Goal: Browse casually

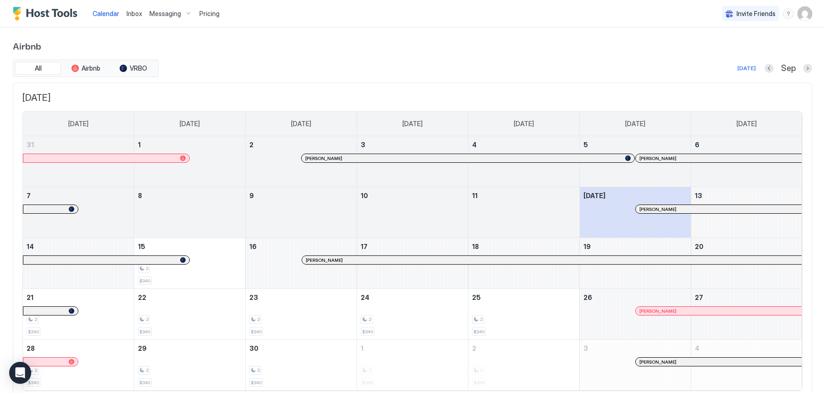
click at [813, 69] on div "Airbnb All Airbnb VRBO [DATE] Sep [DATE] [DATE] [DATE] [DATE] [DATE] [DATE] [DA…" at bounding box center [412, 220] width 825 height 384
click at [809, 68] on button "Next month" at bounding box center [807, 68] width 9 height 9
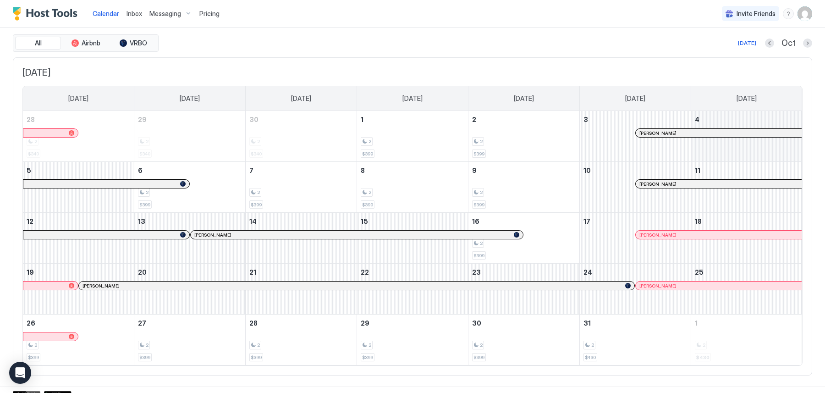
scroll to position [33, 0]
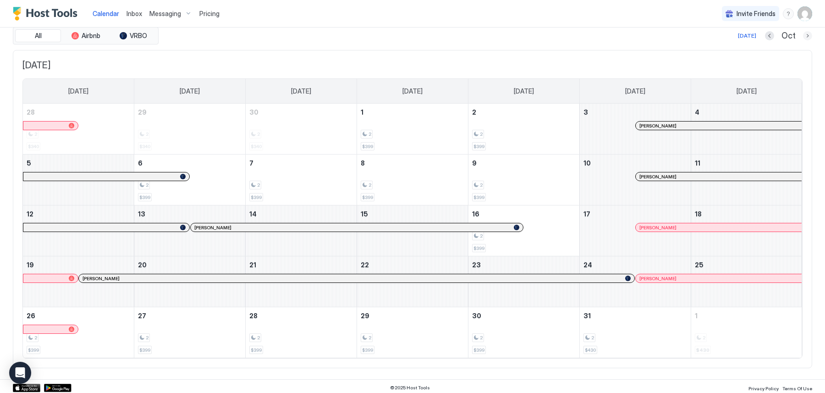
click at [807, 35] on button "Next month" at bounding box center [807, 35] width 9 height 9
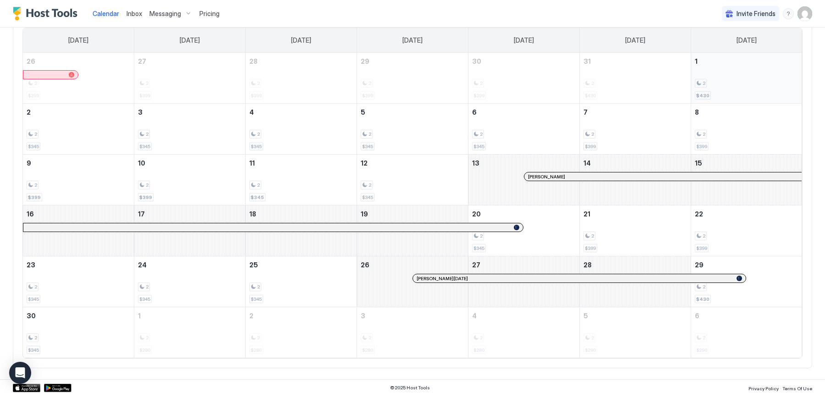
scroll to position [0, 0]
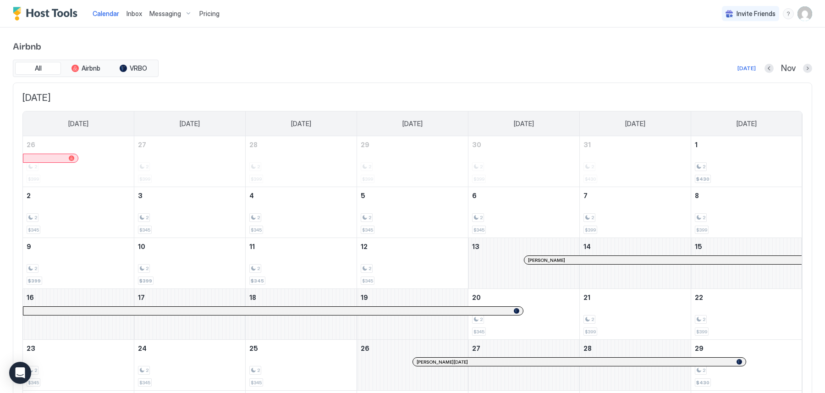
click at [813, 67] on div "Airbnb All Airbnb VRBO [DATE] Nov [DATE] [DATE] [DATE] [DATE] [DATE] [DATE] [DA…" at bounding box center [412, 245] width 825 height 435
click at [806, 70] on button "Next month" at bounding box center [807, 68] width 9 height 9
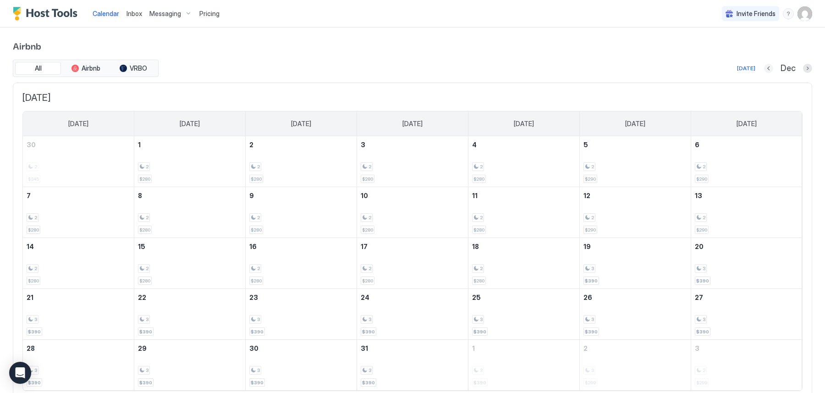
click at [770, 66] on button "Previous month" at bounding box center [768, 68] width 9 height 9
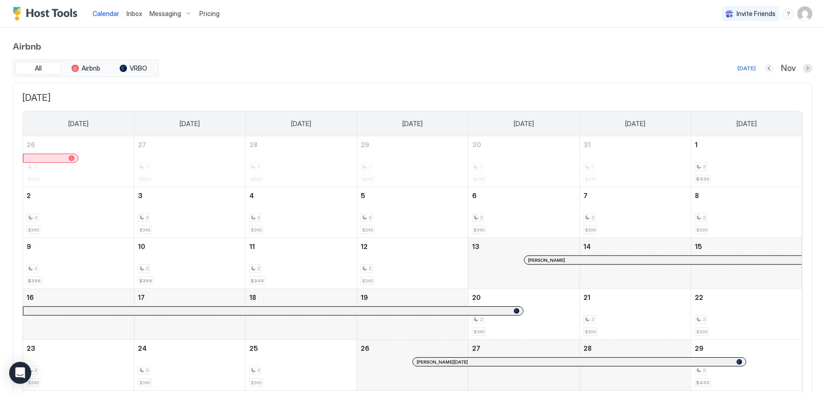
click at [770, 66] on button "Previous month" at bounding box center [769, 68] width 9 height 9
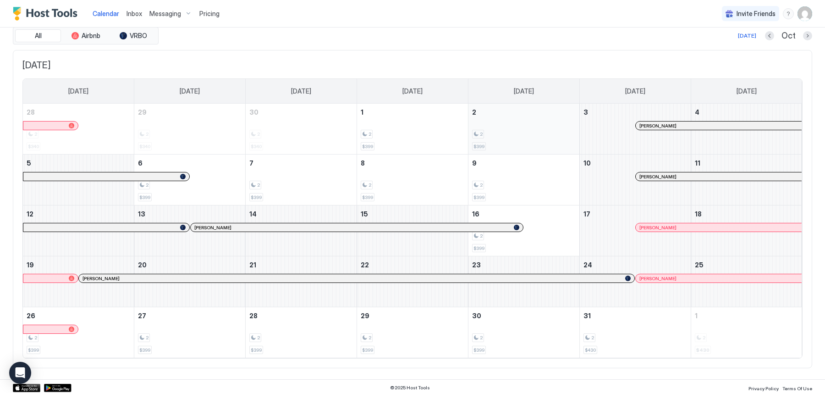
scroll to position [30, 0]
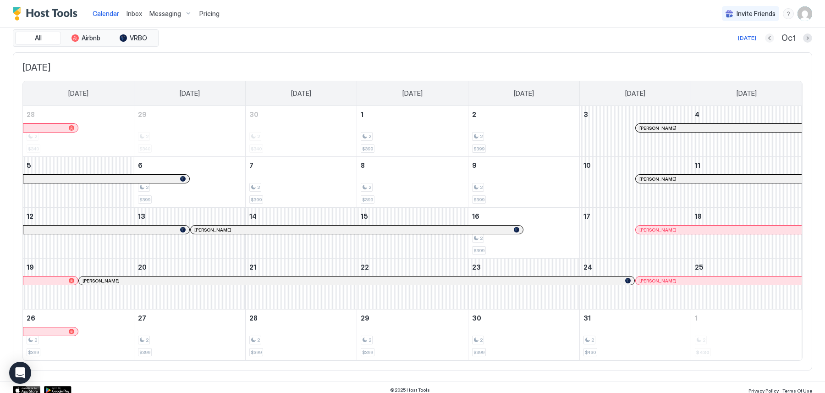
click at [769, 35] on button "Previous month" at bounding box center [769, 37] width 9 height 9
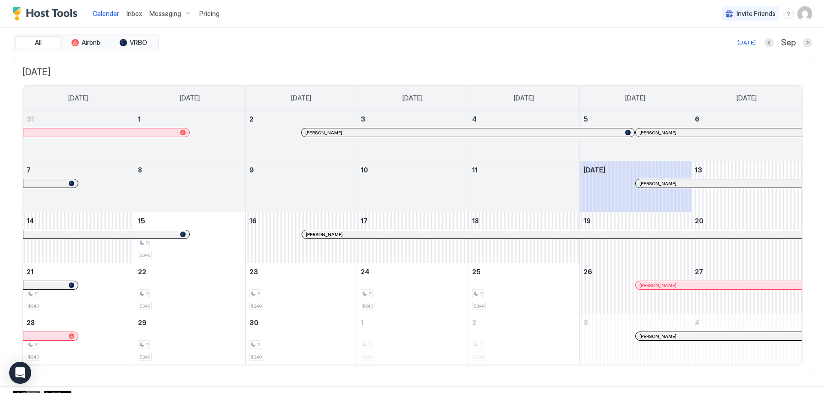
scroll to position [33, 0]
